Goal: Task Accomplishment & Management: Manage account settings

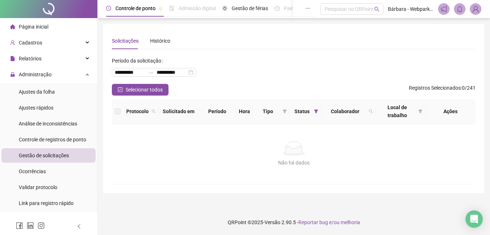
click at [45, 157] on span "Gestão de solicitações" at bounding box center [44, 155] width 50 height 6
click at [38, 56] on span "Relatórios" at bounding box center [30, 59] width 23 height 6
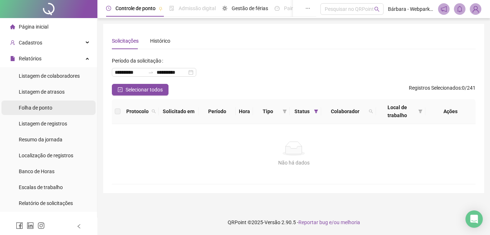
click at [34, 107] on span "Folha de ponto" at bounding box center [36, 108] width 34 height 6
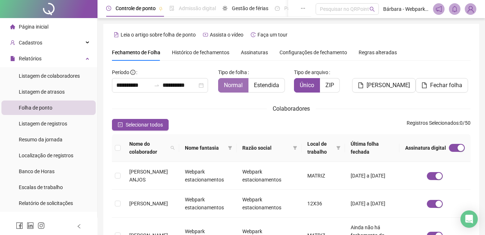
scroll to position [31, 0]
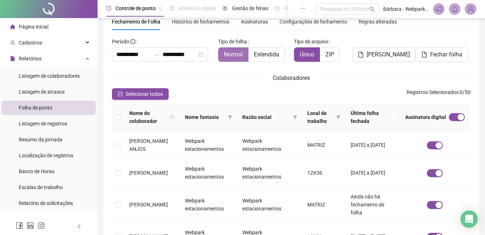
click at [246, 53] on span at bounding box center [233, 55] width 30 height 14
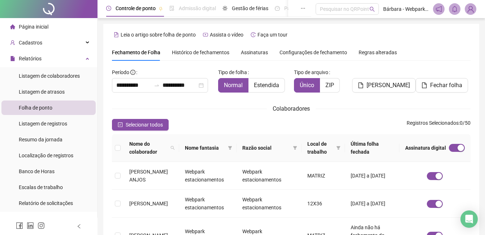
click at [250, 55] on span "Assinaturas" at bounding box center [254, 52] width 27 height 5
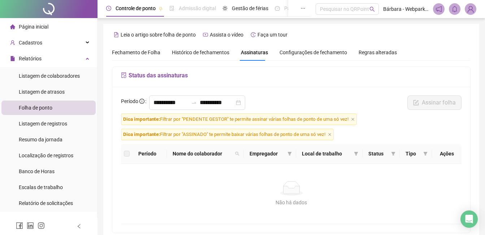
scroll to position [31, 0]
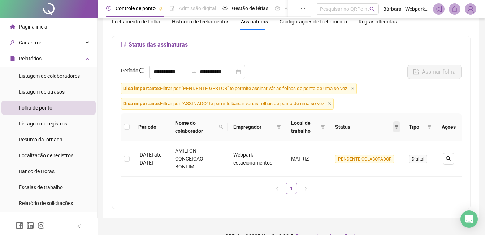
click at [396, 125] on icon "filter" at bounding box center [396, 127] width 4 height 4
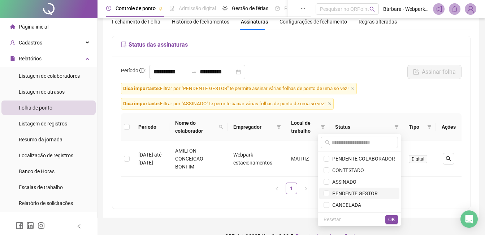
click at [359, 194] on span "PENDENTE GESTOR" at bounding box center [353, 193] width 48 height 6
click at [389, 217] on span "OK" at bounding box center [391, 219] width 7 height 8
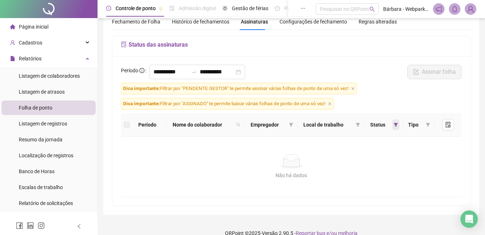
click at [396, 123] on icon "filter" at bounding box center [396, 125] width 4 height 4
click at [363, 66] on div "**********" at bounding box center [291, 74] width 345 height 18
click at [156, 72] on input "**********" at bounding box center [170, 72] width 35 height 9
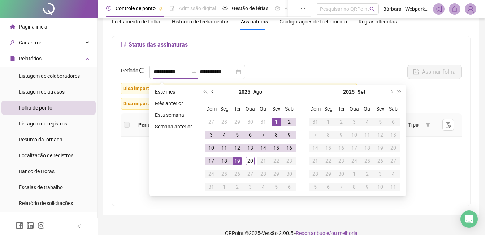
click at [212, 92] on span "prev-year" at bounding box center [214, 92] width 4 height 4
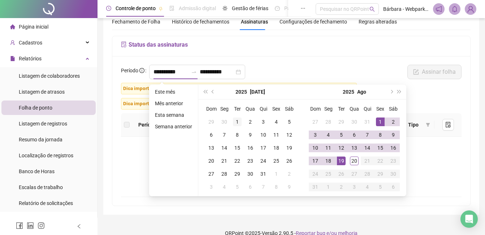
type input "**********"
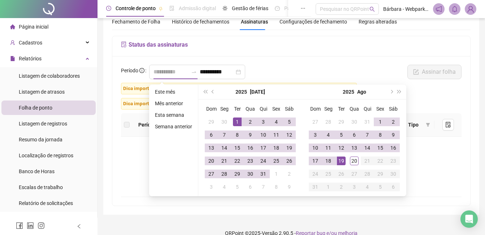
click at [234, 120] on div "1" at bounding box center [237, 121] width 9 height 9
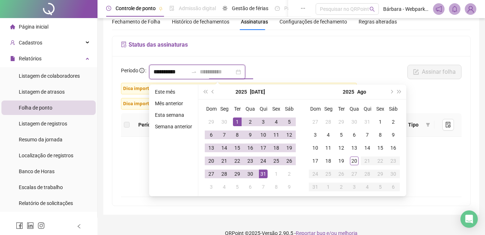
type input "**********"
click at [263, 175] on div "31" at bounding box center [263, 173] width 9 height 9
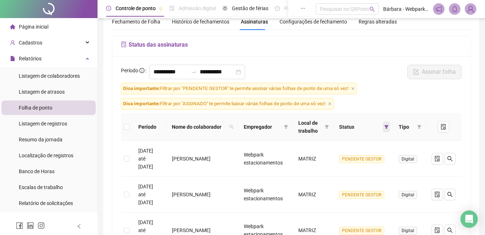
click at [388, 127] on icon "filter" at bounding box center [386, 127] width 4 height 4
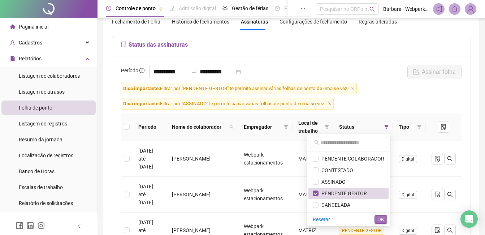
click at [381, 220] on span "OK" at bounding box center [380, 219] width 7 height 8
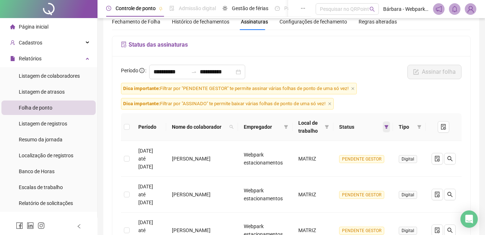
click at [387, 127] on icon "filter" at bounding box center [387, 127] width 4 height 4
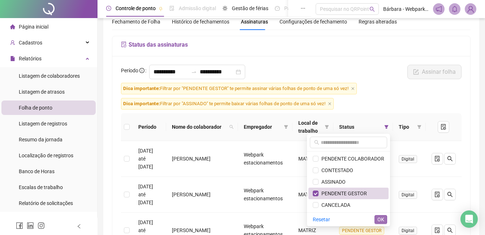
click at [379, 221] on span "OK" at bounding box center [380, 219] width 7 height 8
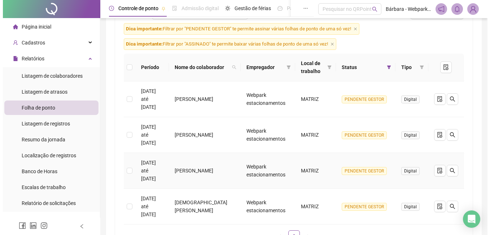
scroll to position [103, 0]
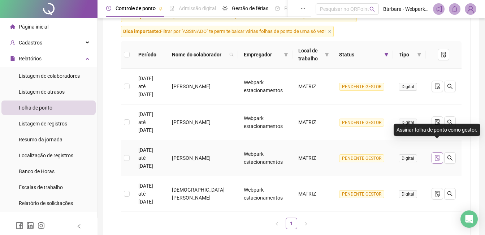
click at [436, 155] on icon "file-done" at bounding box center [437, 158] width 5 height 6
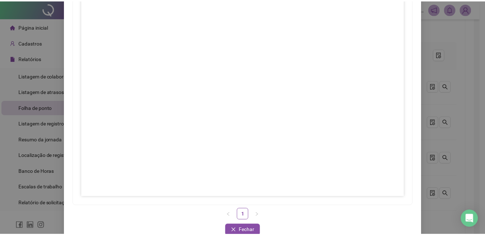
scroll to position [101, 0]
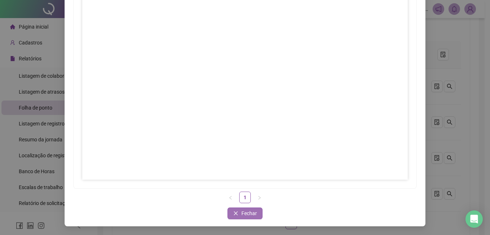
click at [249, 210] on span "Fechar" at bounding box center [250, 213] width 16 height 8
click at [243, 213] on span "Fechar" at bounding box center [250, 213] width 16 height 8
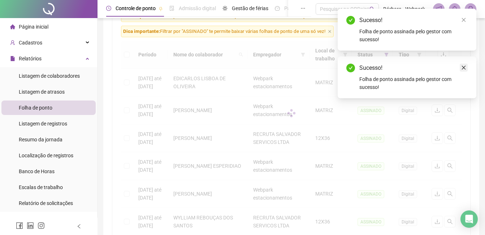
click at [465, 18] on body "Página inicial Cadastros Empregadores Locais de trabalho Escalas Colaboradores …" at bounding box center [242, 14] width 485 height 235
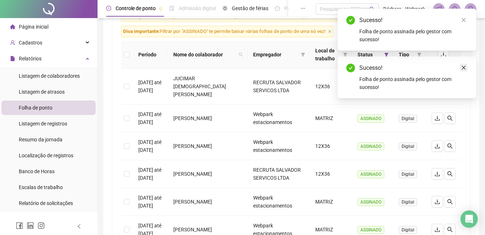
click at [467, 68] on link "Close" at bounding box center [464, 68] width 8 height 8
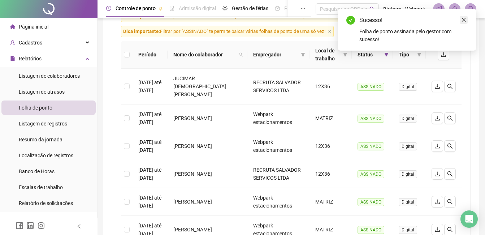
click at [464, 17] on icon "close" at bounding box center [463, 19] width 5 height 5
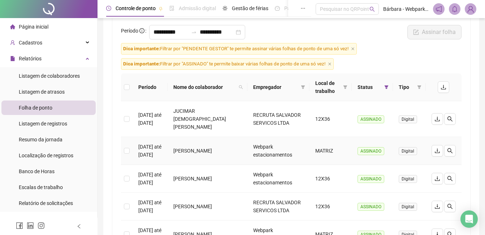
scroll to position [31, 0]
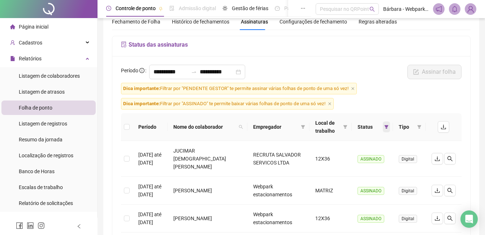
click at [383, 128] on span at bounding box center [386, 126] width 7 height 11
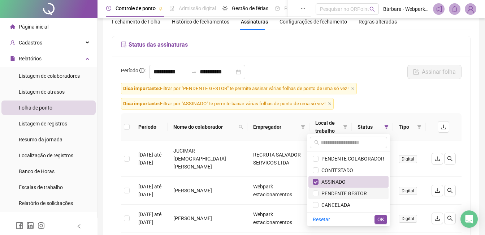
click at [357, 191] on span "PENDENTE GESTOR" at bounding box center [342, 193] width 48 height 6
click at [357, 181] on span "ASSINADO" at bounding box center [348, 182] width 71 height 8
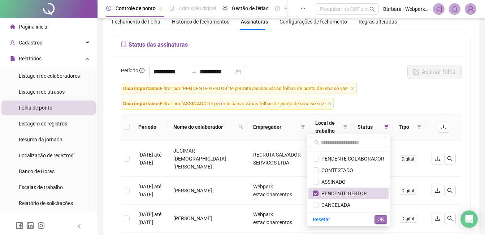
click at [382, 221] on span "OK" at bounding box center [380, 219] width 7 height 8
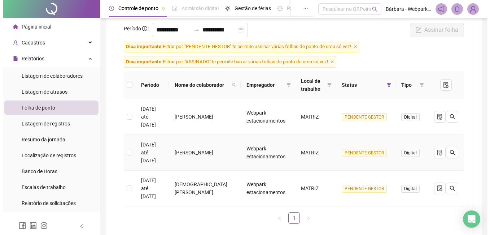
scroll to position [100, 0]
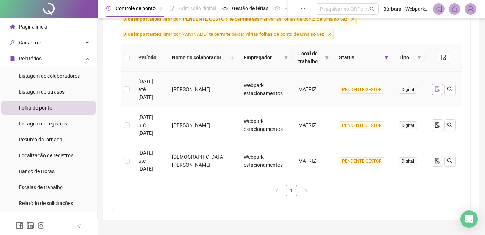
click at [440, 86] on icon "file-done" at bounding box center [437, 89] width 6 height 6
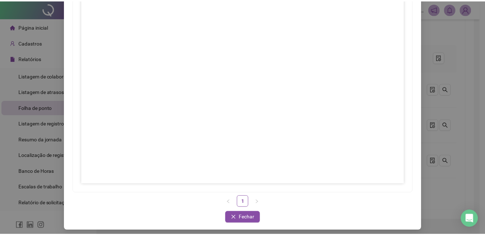
scroll to position [101, 0]
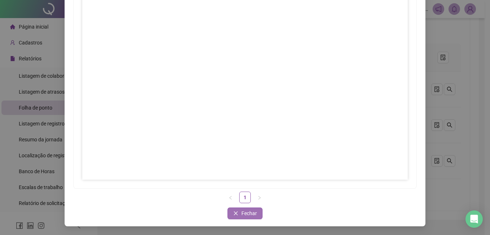
click at [247, 213] on span "Fechar" at bounding box center [250, 213] width 16 height 8
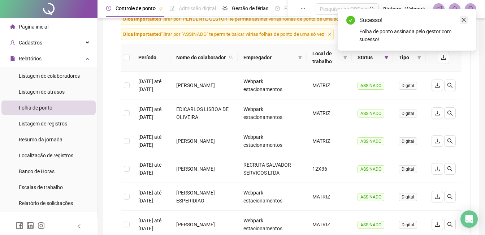
click at [464, 19] on icon "close" at bounding box center [463, 19] width 5 height 5
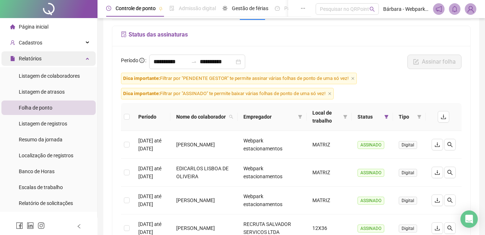
scroll to position [28, 0]
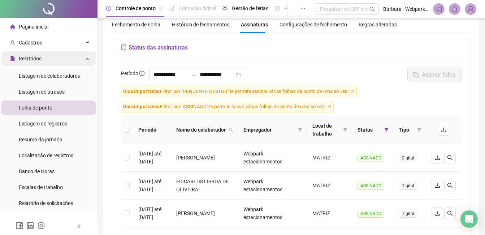
click at [47, 60] on div "Relatórios" at bounding box center [48, 58] width 94 height 14
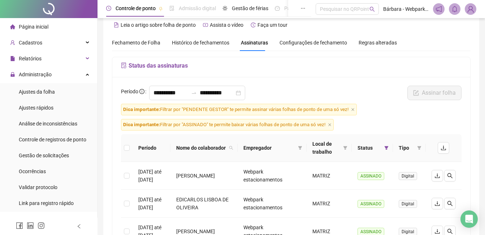
scroll to position [0, 0]
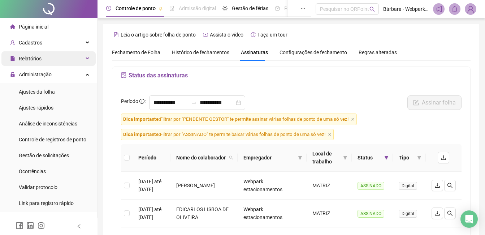
click at [40, 60] on span "Relatórios" at bounding box center [30, 59] width 23 height 6
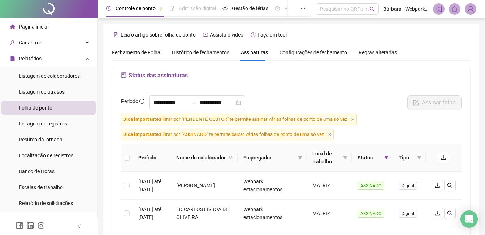
click at [40, 106] on span "Folha de ponto" at bounding box center [36, 108] width 34 height 6
click at [156, 103] on input "**********" at bounding box center [170, 102] width 35 height 9
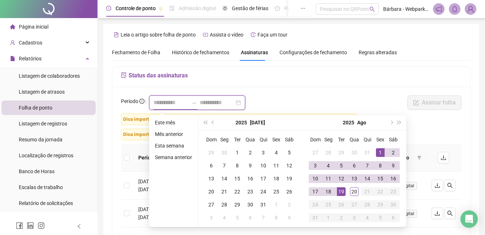
type input "**********"
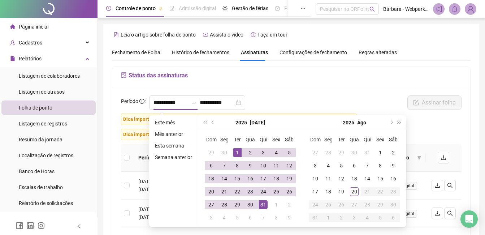
click at [259, 68] on div "Status das assinaturas" at bounding box center [291, 77] width 358 height 20
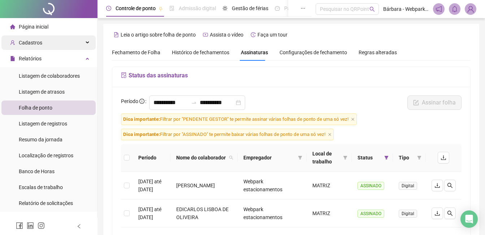
click at [59, 32] on li "Página inicial" at bounding box center [48, 26] width 94 height 14
click at [56, 40] on div "Cadastros" at bounding box center [48, 42] width 94 height 14
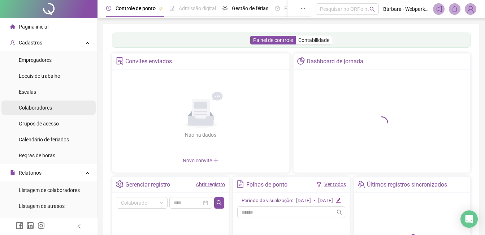
click at [43, 110] on span "Colaboradores" at bounding box center [35, 108] width 33 height 6
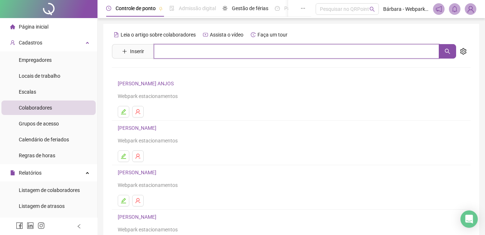
click at [189, 54] on input "text" at bounding box center [296, 51] width 285 height 14
type input "*******"
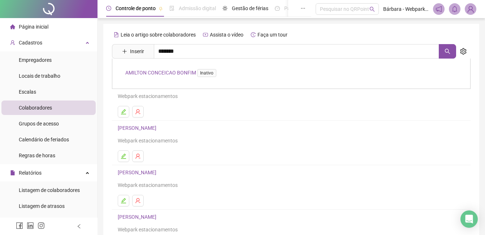
click at [174, 70] on link "AMILTON CONCEICAO BONFIM Inativo" at bounding box center [172, 73] width 94 height 6
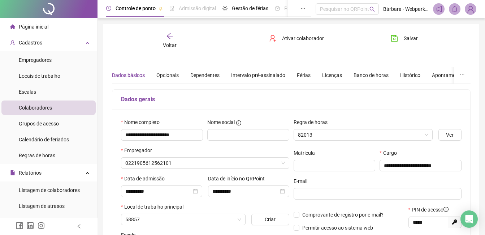
type input "**********"
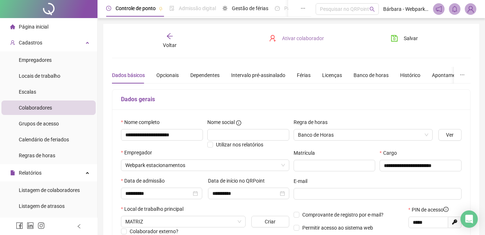
click at [307, 35] on span "Ativar colaborador" at bounding box center [303, 38] width 42 height 8
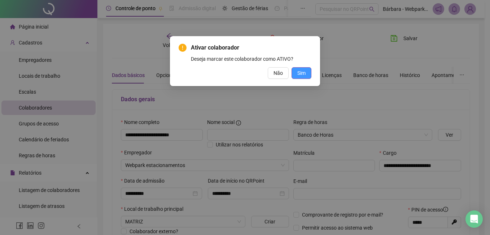
click at [307, 71] on button "Sim" at bounding box center [302, 73] width 20 height 12
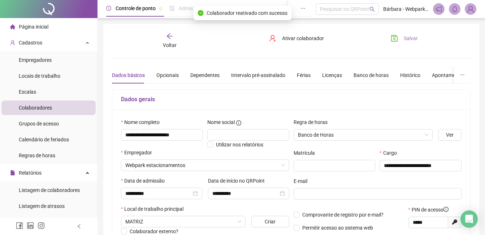
click at [408, 40] on span "Salvar" at bounding box center [411, 38] width 14 height 8
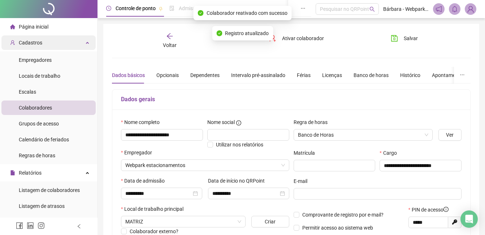
click at [39, 42] on span "Cadastros" at bounding box center [30, 43] width 23 height 6
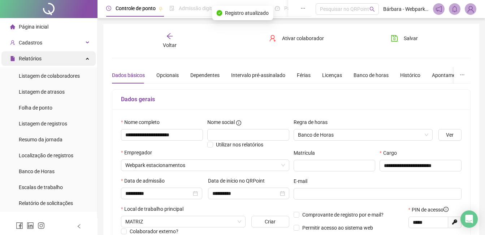
click at [33, 58] on span "Relatórios" at bounding box center [30, 59] width 23 height 6
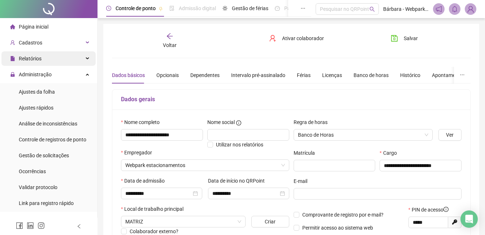
click at [39, 60] on span "Relatórios" at bounding box center [30, 59] width 23 height 6
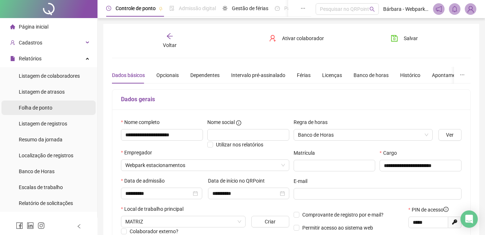
click at [39, 111] on div "Folha de ponto" at bounding box center [36, 107] width 34 height 14
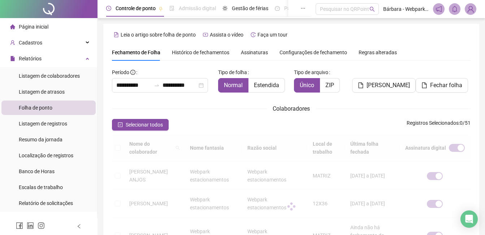
scroll to position [31, 0]
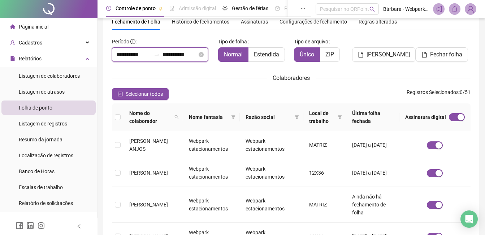
click at [117, 55] on input "**********" at bounding box center [133, 54] width 35 height 9
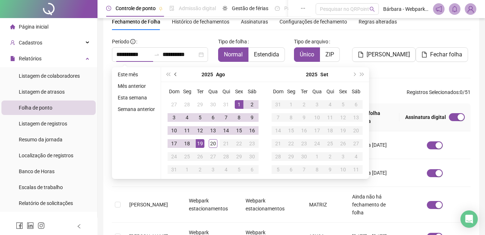
click at [174, 73] on button "prev-year" at bounding box center [176, 74] width 8 height 14
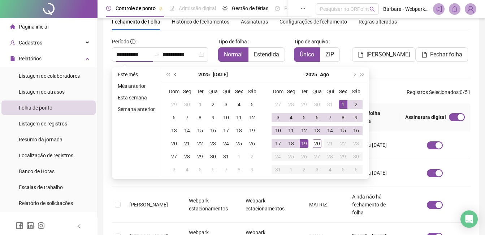
click at [174, 73] on button "prev-year" at bounding box center [176, 74] width 8 height 14
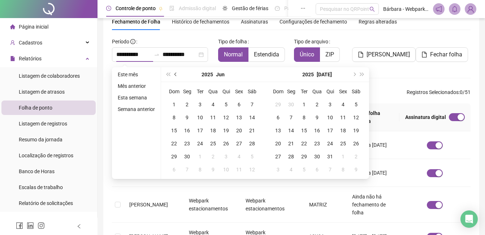
click at [174, 73] on button "prev-year" at bounding box center [176, 74] width 8 height 14
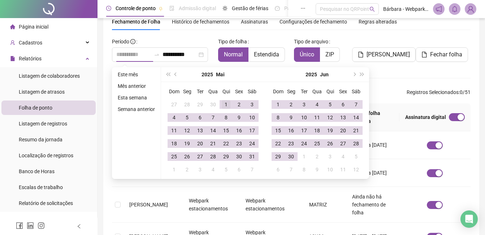
type input "**********"
click at [225, 107] on div "1" at bounding box center [226, 104] width 9 height 9
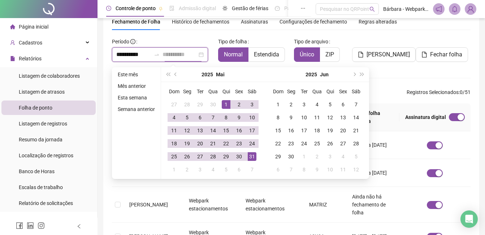
type input "**********"
click at [250, 157] on div "31" at bounding box center [252, 156] width 9 height 9
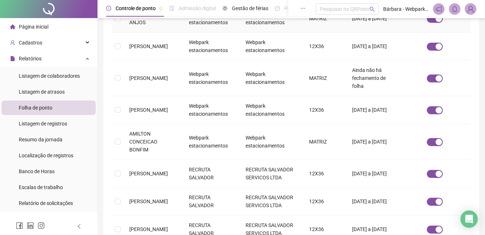
scroll to position [211, 0]
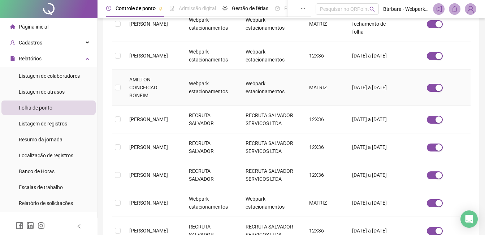
click at [166, 86] on td "AMILTON CONCEICAO BONFIM" at bounding box center [153, 88] width 60 height 36
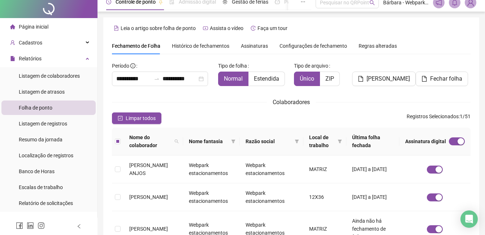
scroll to position [0, 0]
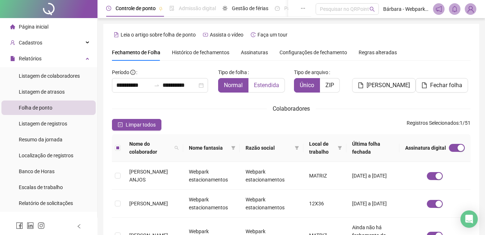
click at [262, 84] on span "Estendida" at bounding box center [266, 85] width 25 height 7
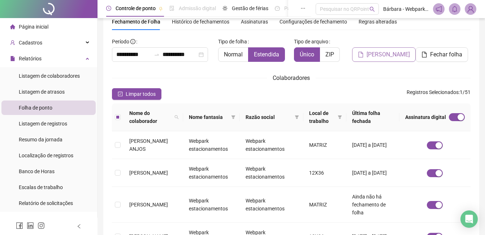
click at [387, 58] on span "Gerar espelho" at bounding box center [388, 54] width 43 height 9
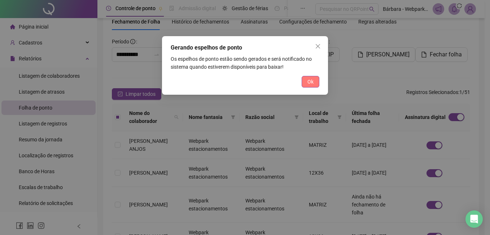
click at [310, 81] on span "Ok" at bounding box center [311, 82] width 6 height 8
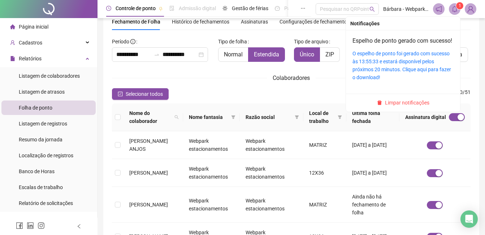
click at [454, 10] on icon "bell" at bounding box center [454, 9] width 6 height 6
click at [409, 66] on div "O espelho de ponto foi gerado com sucesso às 13:55:33 e estará disponível pelos…" at bounding box center [402, 65] width 101 height 32
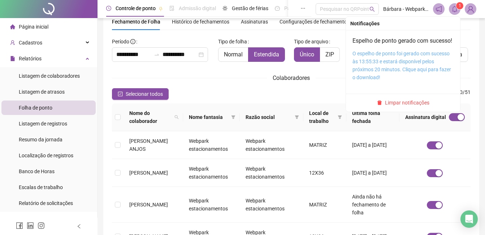
click at [375, 71] on link "O espelho de ponto foi gerado com sucesso às 13:55:33 e estará disponível pelos…" at bounding box center [401, 66] width 99 height 30
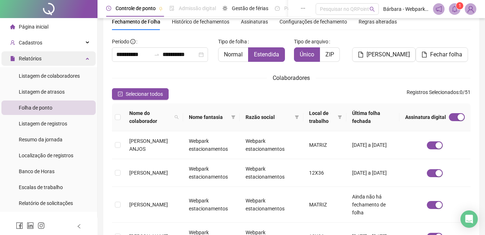
click at [39, 61] on span "Relatórios" at bounding box center [30, 59] width 23 height 6
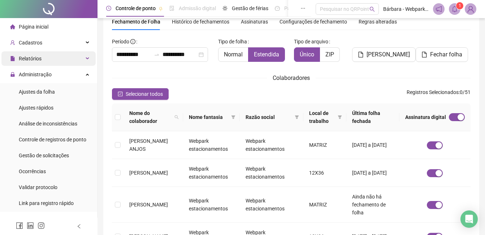
click at [39, 61] on span "Relatórios" at bounding box center [30, 59] width 23 height 6
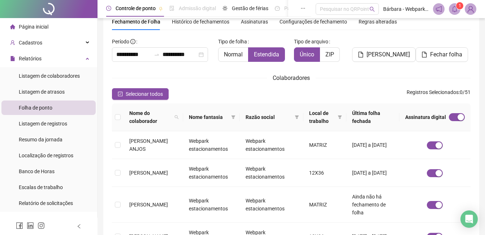
click at [37, 109] on span "Folha de ponto" at bounding box center [36, 108] width 34 height 6
click at [54, 55] on div "Relatórios" at bounding box center [48, 58] width 94 height 14
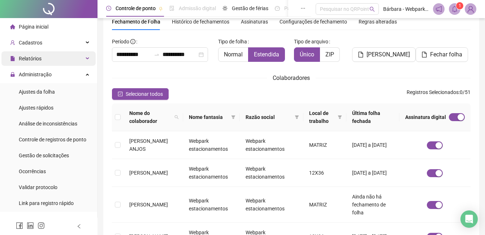
click at [54, 55] on div "Relatórios" at bounding box center [48, 58] width 94 height 14
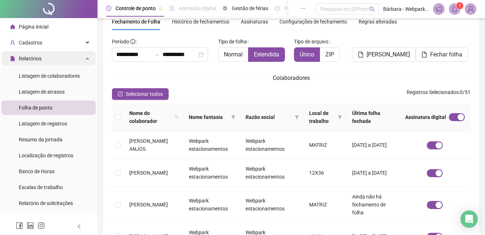
click at [54, 55] on div "Relatórios" at bounding box center [48, 58] width 94 height 14
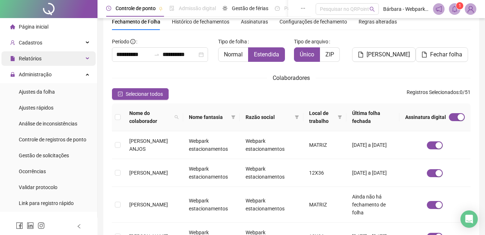
click at [54, 55] on div "Relatórios" at bounding box center [48, 58] width 94 height 14
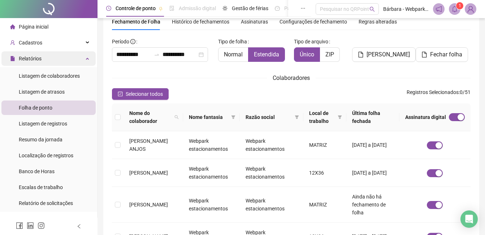
click at [63, 60] on div "Relatórios" at bounding box center [48, 58] width 94 height 14
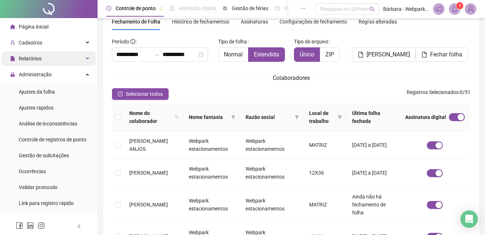
click at [63, 60] on div "Relatórios" at bounding box center [48, 58] width 94 height 14
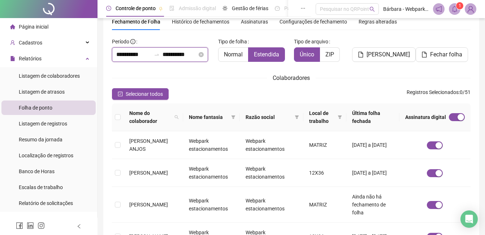
click at [121, 55] on input "**********" at bounding box center [133, 54] width 35 height 9
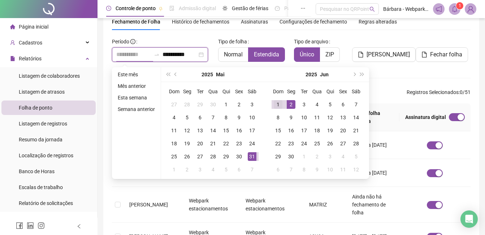
type input "**********"
click at [279, 106] on div "1" at bounding box center [278, 104] width 9 height 9
type input "**********"
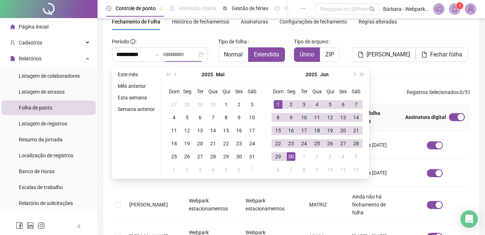
click at [292, 158] on div "30" at bounding box center [291, 156] width 9 height 9
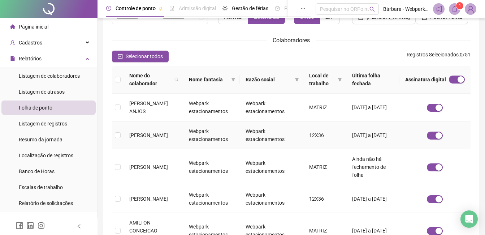
scroll to position [139, 0]
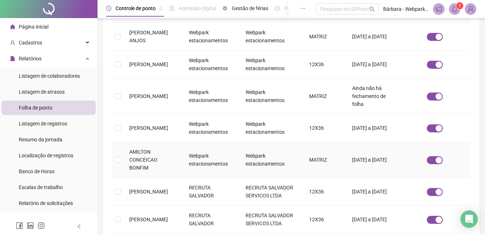
click at [187, 153] on td "Webpark estacionamentos" at bounding box center [211, 160] width 57 height 36
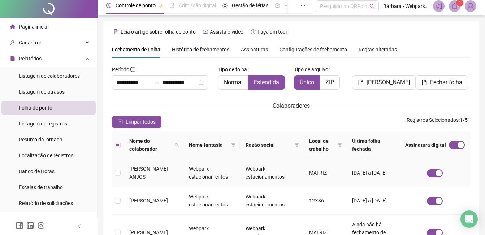
scroll to position [0, 0]
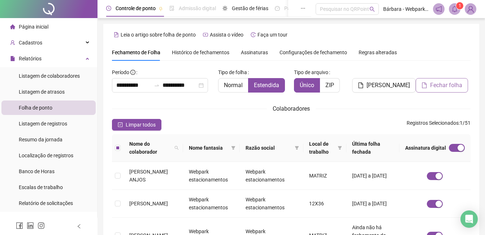
click at [445, 86] on span "Fechar folha" at bounding box center [446, 85] width 32 height 9
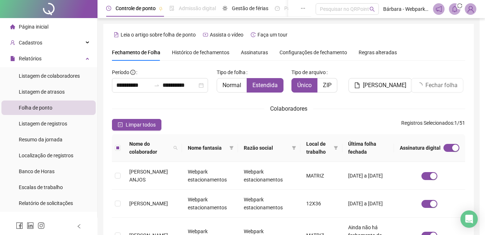
scroll to position [31, 0]
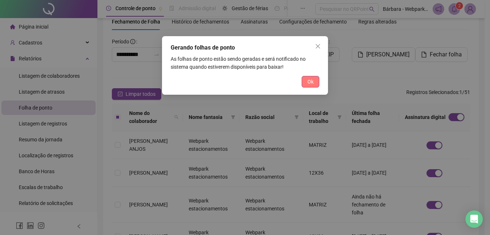
click at [303, 81] on button "Ok" at bounding box center [311, 82] width 18 height 12
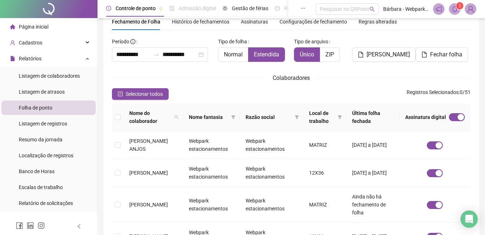
click at [454, 2] on header "Controle de ponto Admissão digital Gestão de férias Painel do DP Folha de pagam…" at bounding box center [290, 9] width 387 height 18
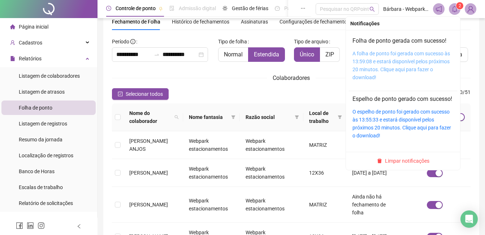
click at [410, 53] on link "A folha de ponto foi gerada com sucesso às 13:59:08 e estará disponível pelos p…" at bounding box center [400, 66] width 97 height 30
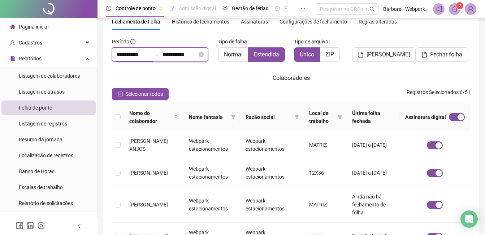
click at [121, 55] on input "**********" at bounding box center [133, 54] width 35 height 9
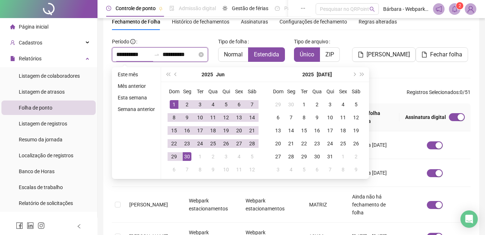
click at [120, 55] on input "**********" at bounding box center [133, 54] width 35 height 9
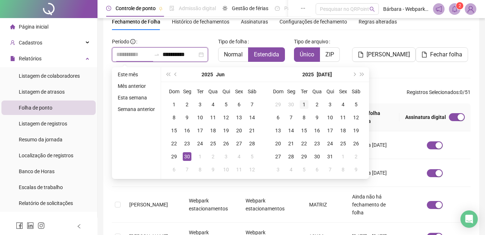
type input "**********"
click at [305, 104] on div "1" at bounding box center [304, 104] width 9 height 9
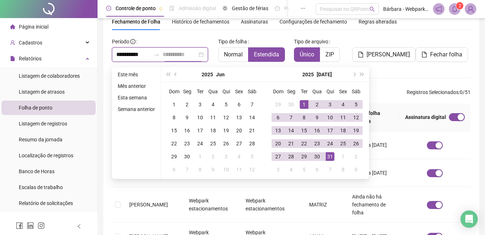
type input "**********"
click at [329, 157] on div "31" at bounding box center [330, 156] width 9 height 9
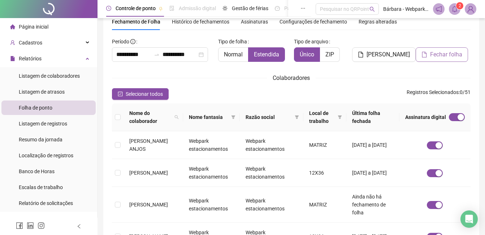
click at [447, 59] on button "Fechar folha" at bounding box center [442, 54] width 52 height 14
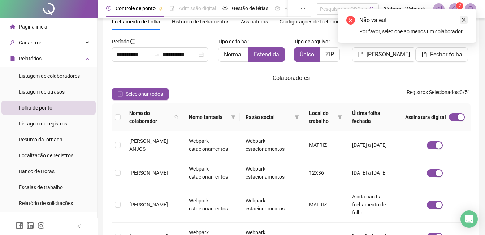
click at [462, 23] on link "Close" at bounding box center [464, 20] width 8 height 8
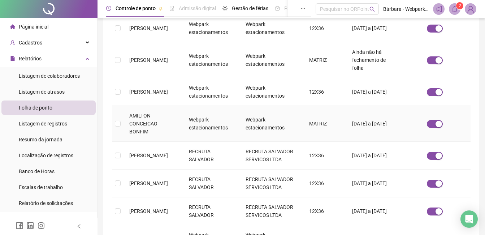
click at [177, 126] on td "AMILTON CONCEICAO BONFIM" at bounding box center [153, 124] width 60 height 36
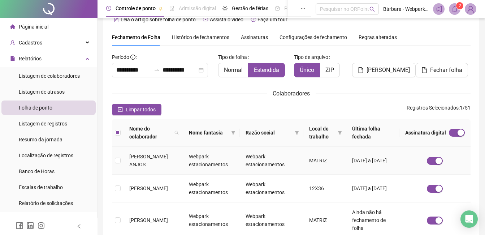
scroll to position [0, 0]
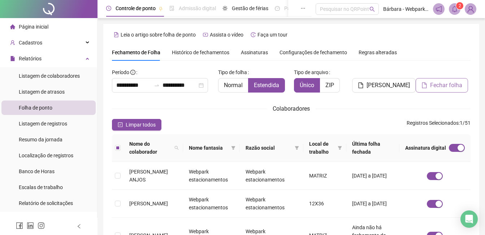
click at [438, 87] on span "Fechar folha" at bounding box center [446, 85] width 32 height 9
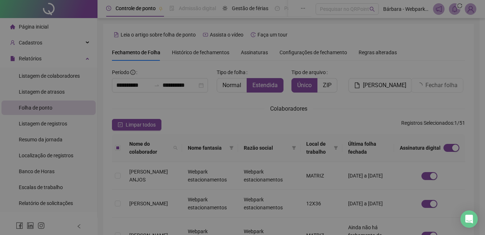
scroll to position [31, 0]
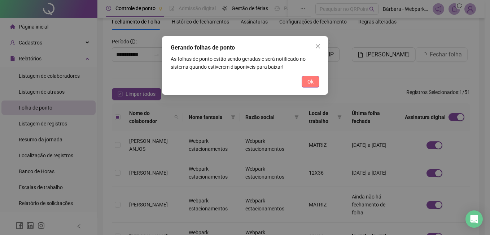
click at [313, 80] on span "Ok" at bounding box center [311, 82] width 6 height 8
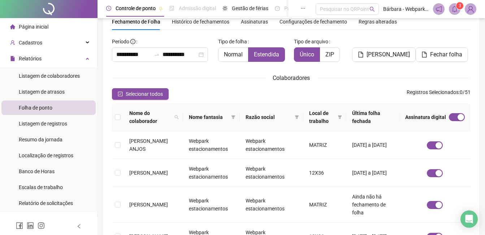
click at [454, 11] on icon "bell" at bounding box center [454, 9] width 6 height 6
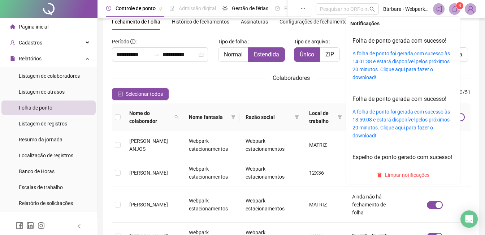
click at [391, 57] on div "A folha de ponto foi gerada com sucesso às 14:01:38 e estará disponível pelos p…" at bounding box center [402, 65] width 101 height 32
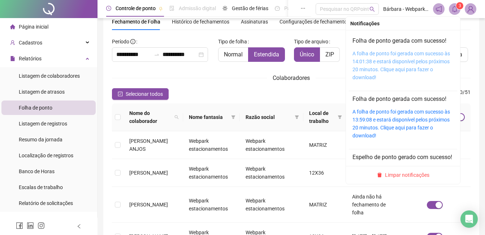
click at [360, 60] on link "A folha de ponto foi gerada com sucesso às 14:01:38 e estará disponível pelos p…" at bounding box center [400, 66] width 97 height 30
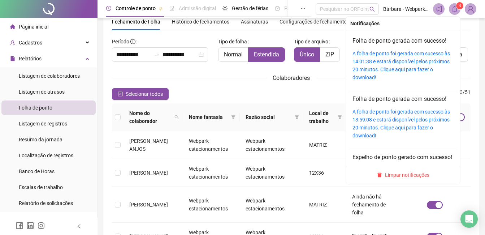
click at [454, 8] on icon "bell" at bounding box center [454, 9] width 6 height 6
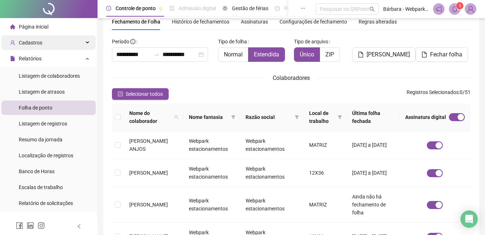
click at [25, 41] on span "Cadastros" at bounding box center [30, 43] width 23 height 6
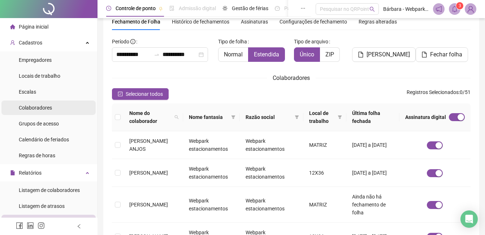
click at [45, 105] on span "Colaboradores" at bounding box center [35, 108] width 33 height 6
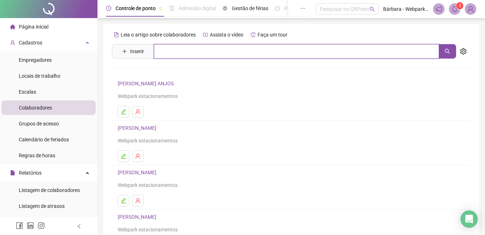
click at [170, 53] on input "text" at bounding box center [296, 51] width 285 height 14
type input "*****"
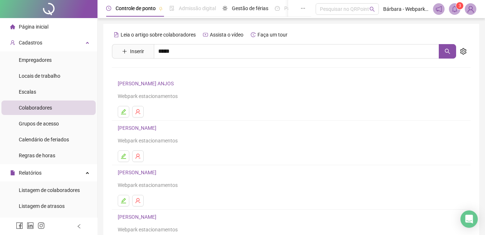
click at [159, 70] on link "RONEI SILVA SANTOS" at bounding box center [144, 73] width 39 height 6
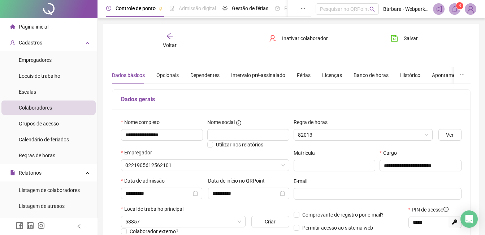
type input "**********"
click at [290, 35] on span "Inativar colaborador" at bounding box center [305, 38] width 46 height 8
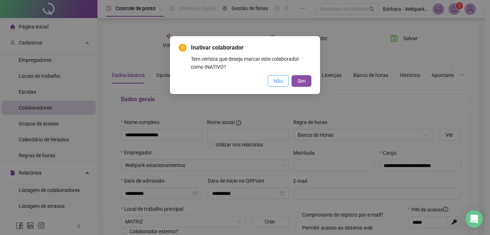
click at [285, 79] on button "Não" at bounding box center [278, 81] width 21 height 12
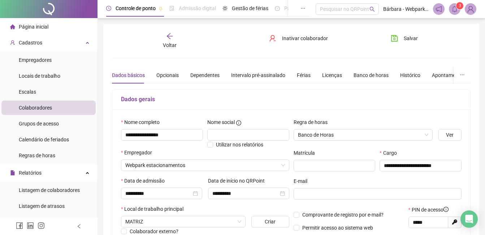
click at [161, 38] on div "Voltar" at bounding box center [169, 40] width 55 height 17
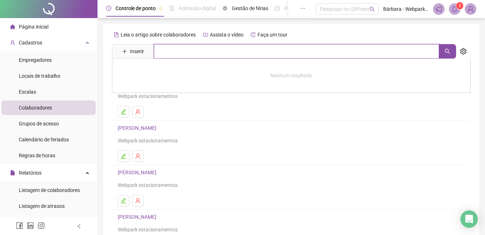
drag, startPoint x: 173, startPoint y: 47, endPoint x: 181, endPoint y: 48, distance: 7.3
click at [173, 48] on input "text" at bounding box center [296, 51] width 285 height 14
type input "*******"
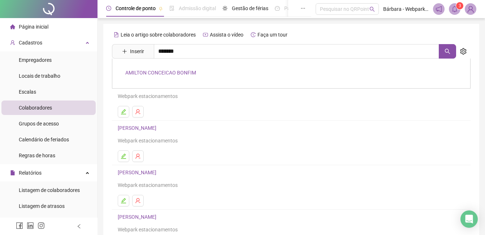
click at [196, 73] on link "AMILTON CONCEICAO BONFIM" at bounding box center [160, 73] width 71 height 6
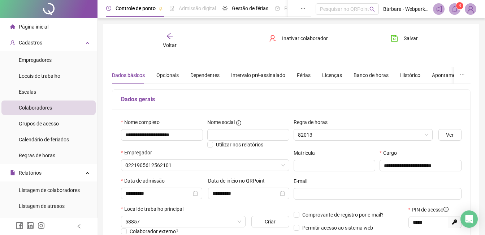
type input "**********"
click at [314, 44] on div "Inativar colaborador" at bounding box center [291, 40] width 61 height 17
click at [315, 40] on span "Inativar colaborador" at bounding box center [305, 38] width 46 height 8
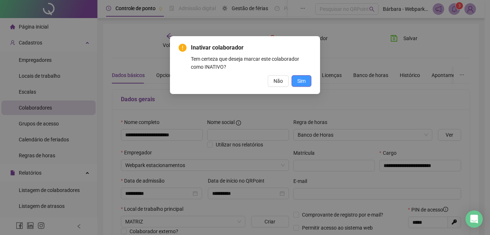
click at [307, 77] on button "Sim" at bounding box center [302, 81] width 20 height 12
